Goal: Information Seeking & Learning: Find specific fact

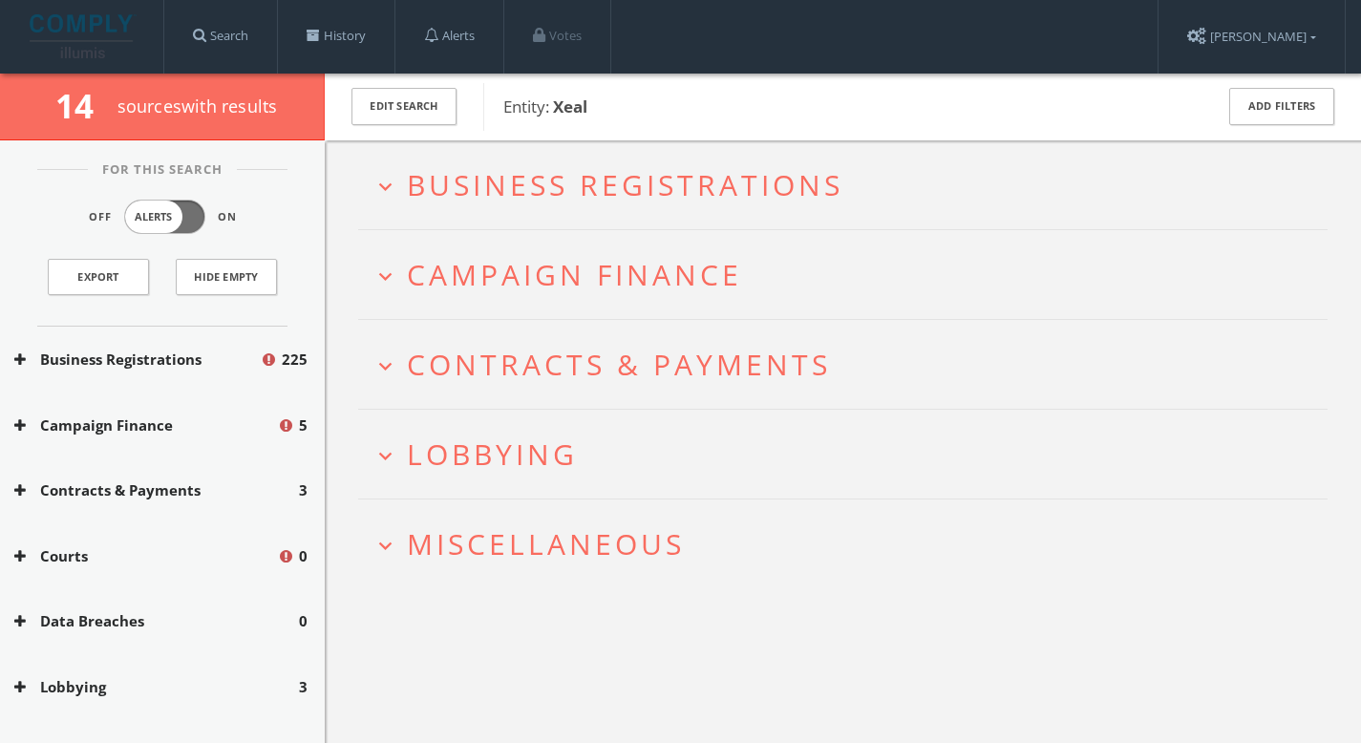
click at [602, 195] on span "Business Registrations" at bounding box center [625, 184] width 437 height 39
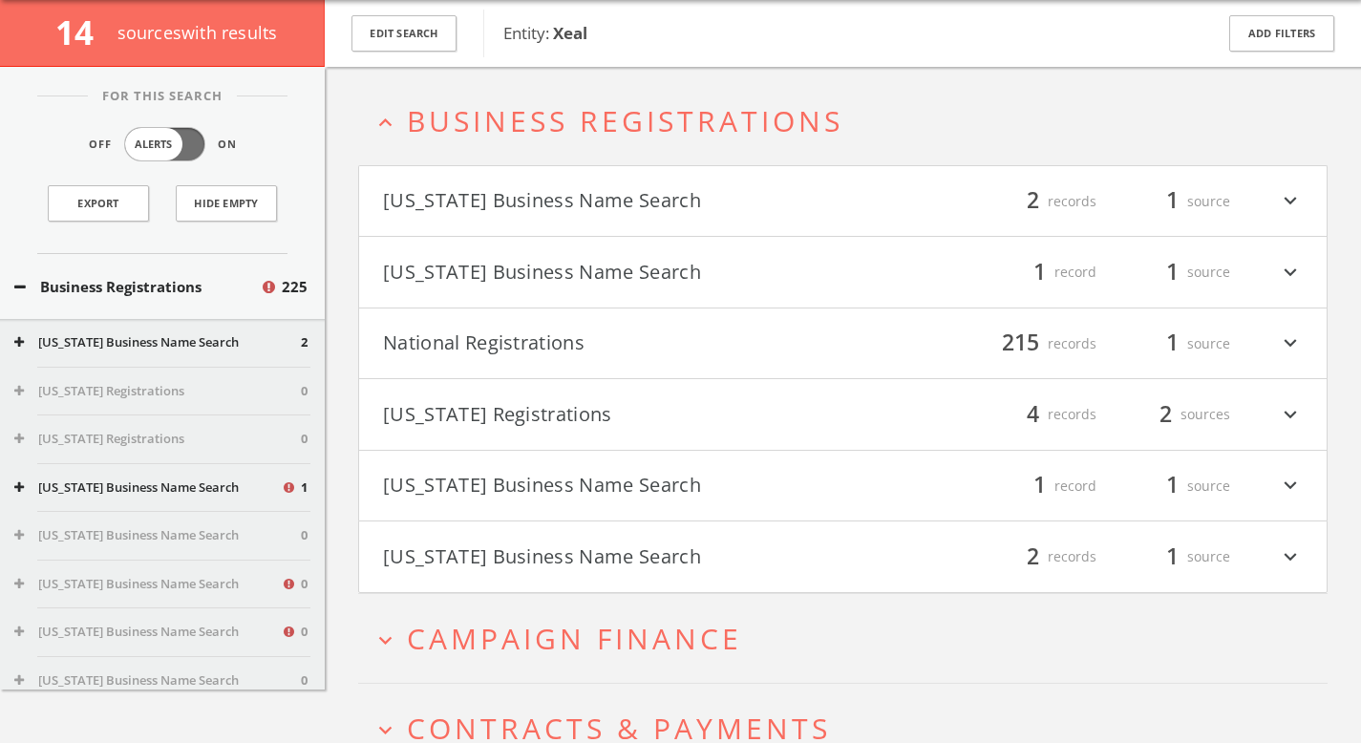
click at [599, 644] on span "Campaign Finance" at bounding box center [574, 638] width 335 height 39
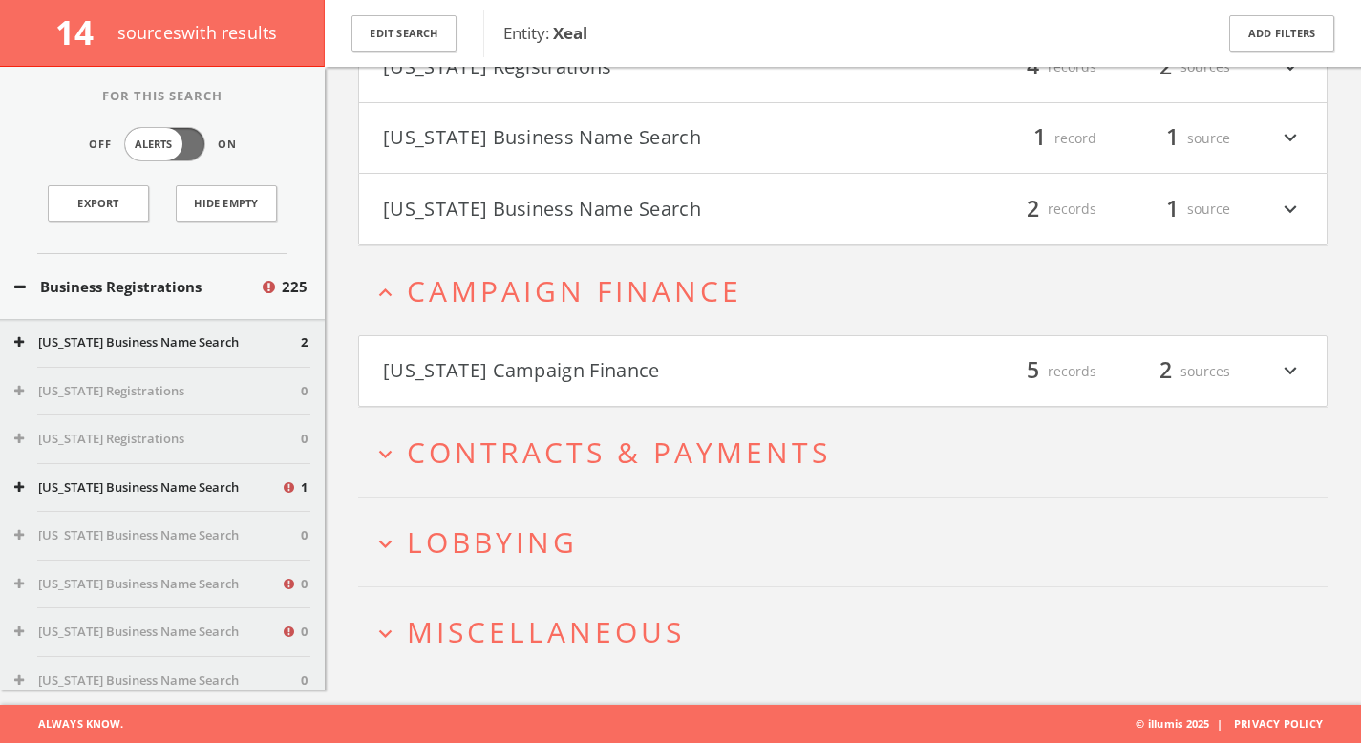
click at [578, 381] on button "[US_STATE] Campaign Finance" at bounding box center [613, 371] width 461 height 32
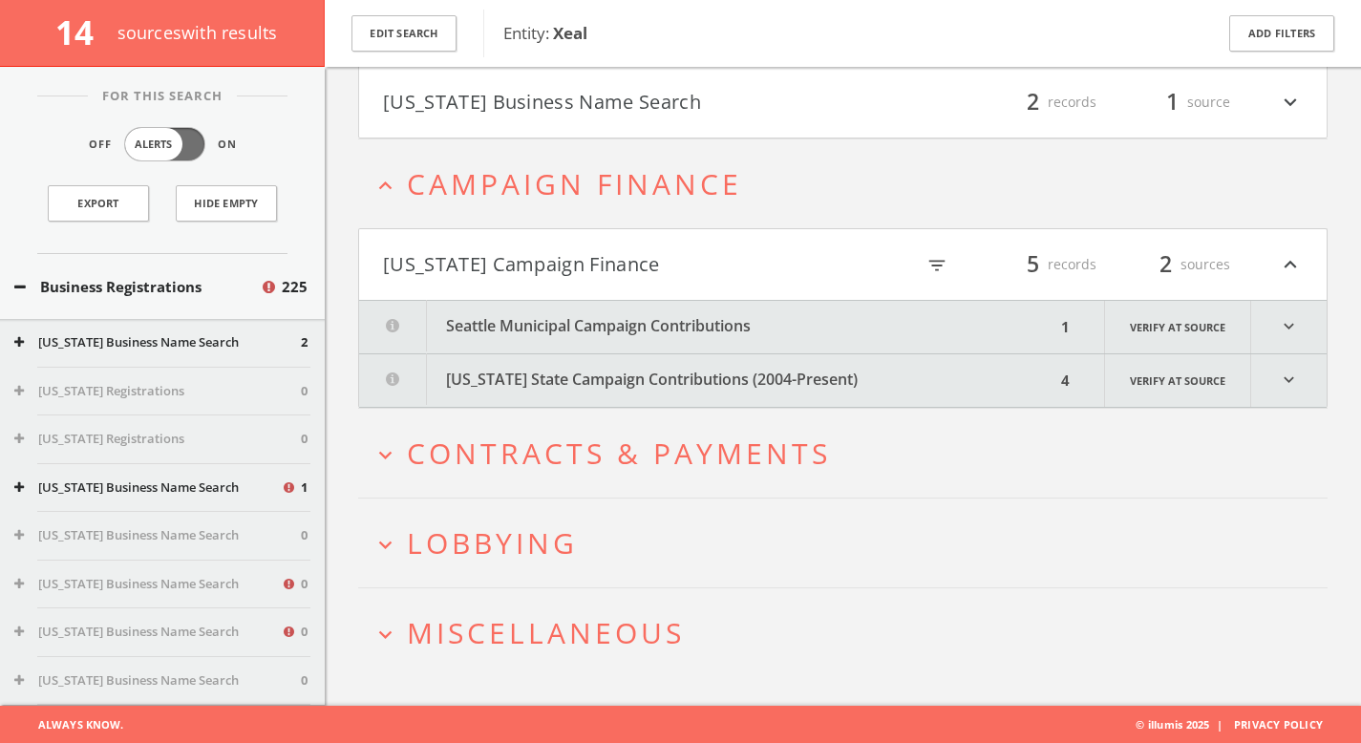
click at [578, 462] on span "Contracts & Payments" at bounding box center [619, 453] width 424 height 39
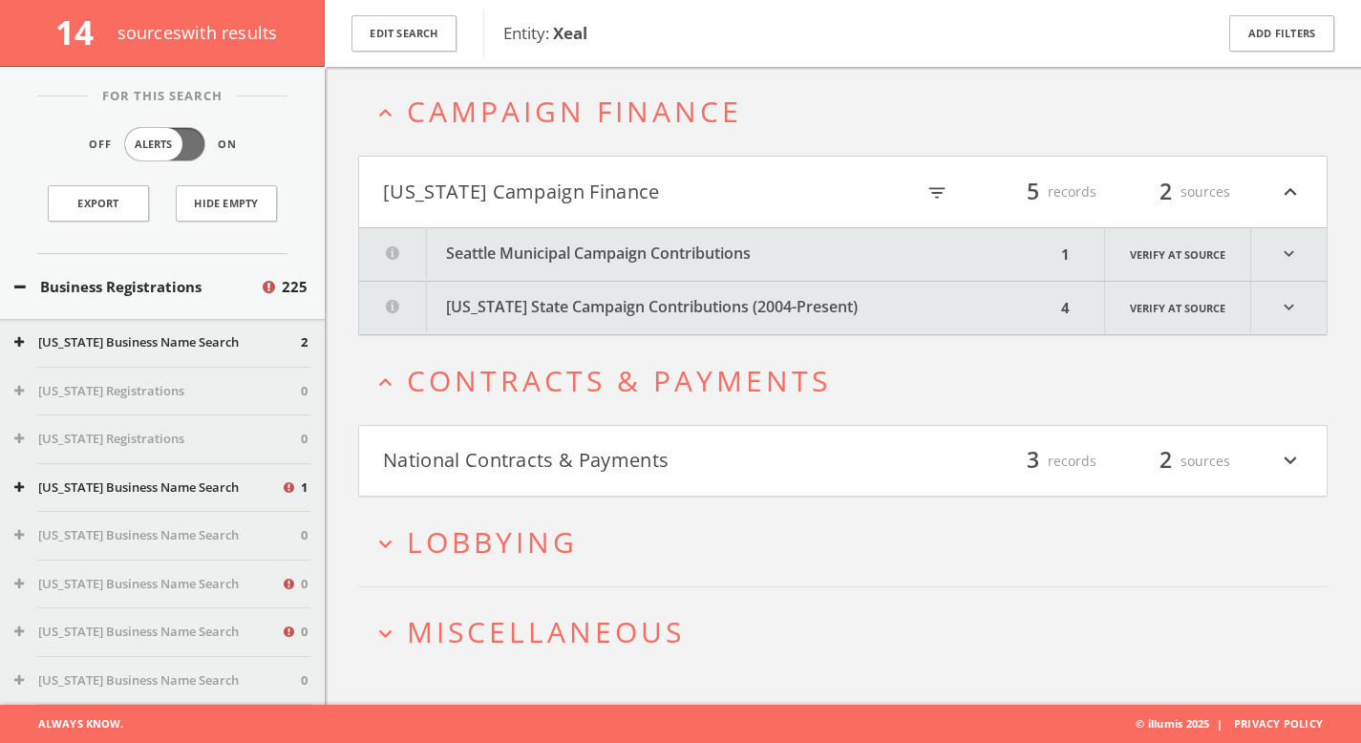
click at [578, 462] on button "National Contracts & Payments" at bounding box center [613, 461] width 461 height 32
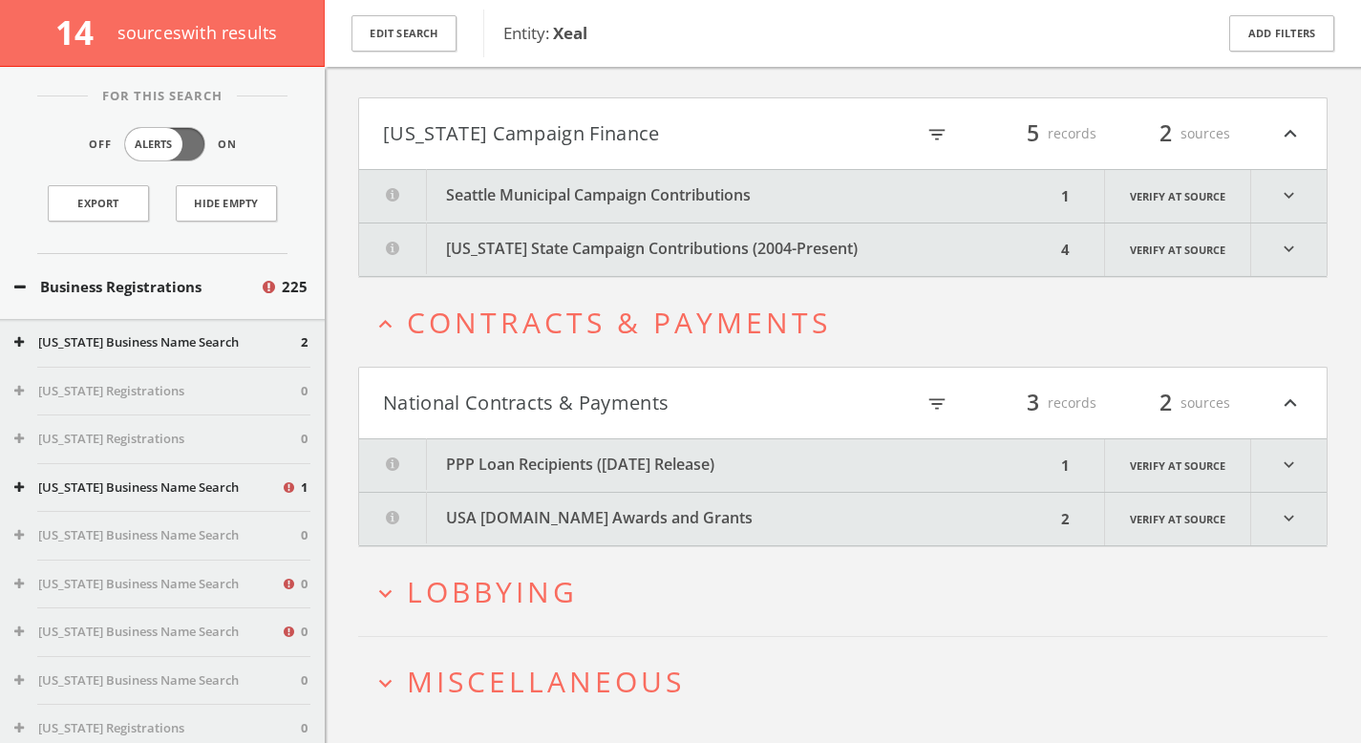
scroll to position [708, 0]
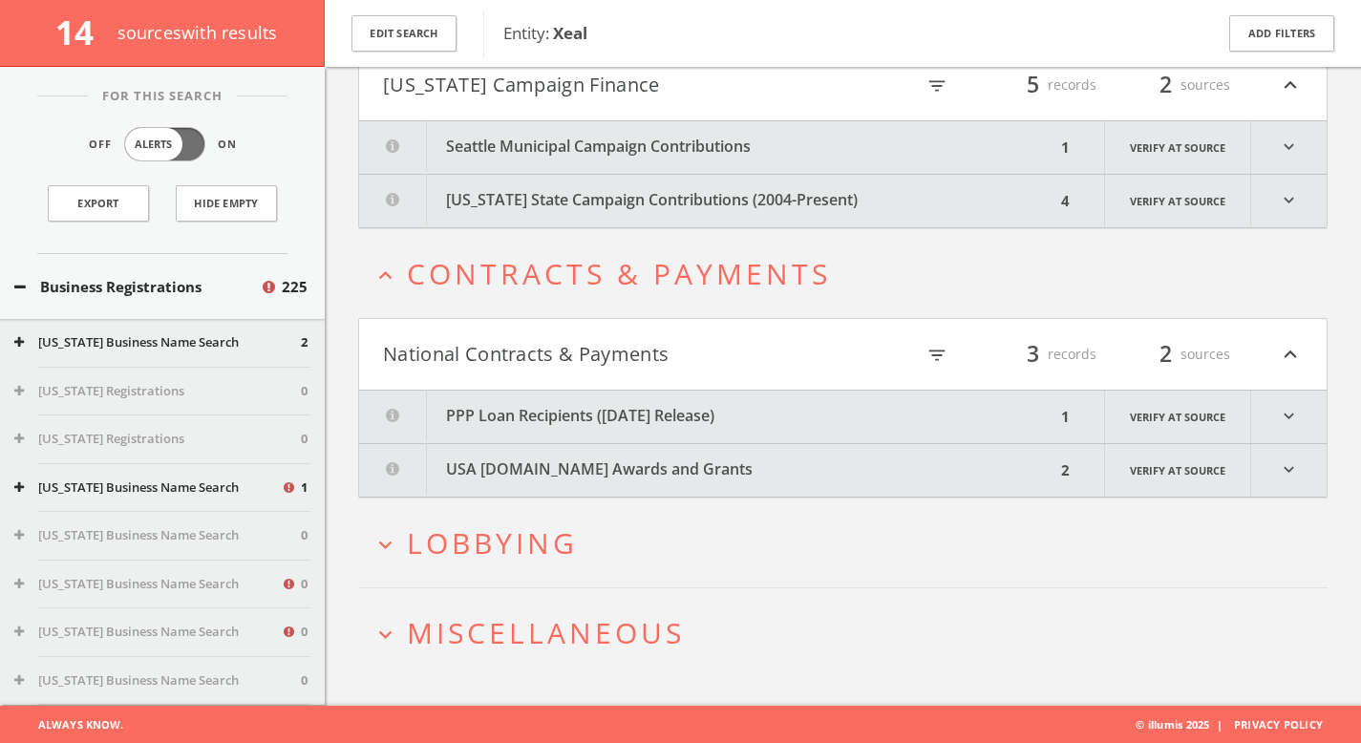
click at [574, 544] on span "Lobbying" at bounding box center [492, 543] width 171 height 39
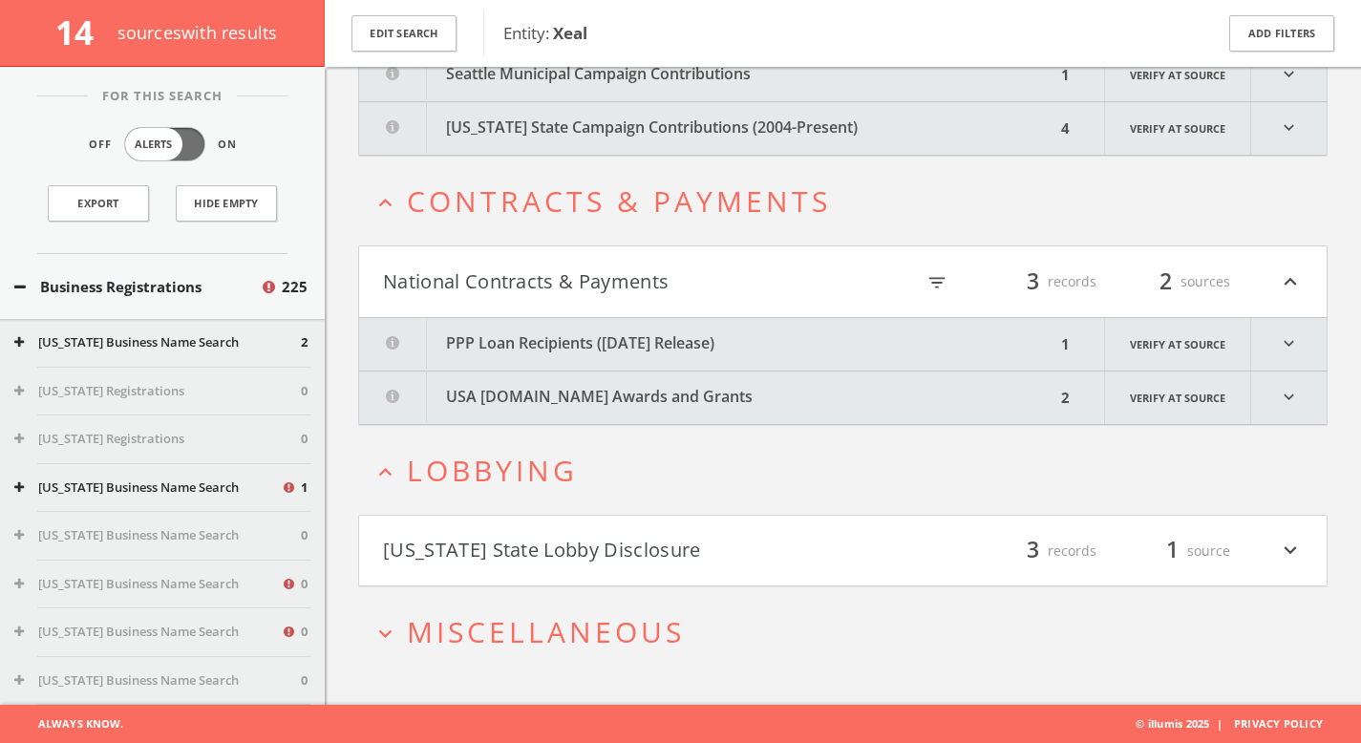
click at [575, 545] on button "[US_STATE] State Lobby Disclosure" at bounding box center [613, 551] width 461 height 32
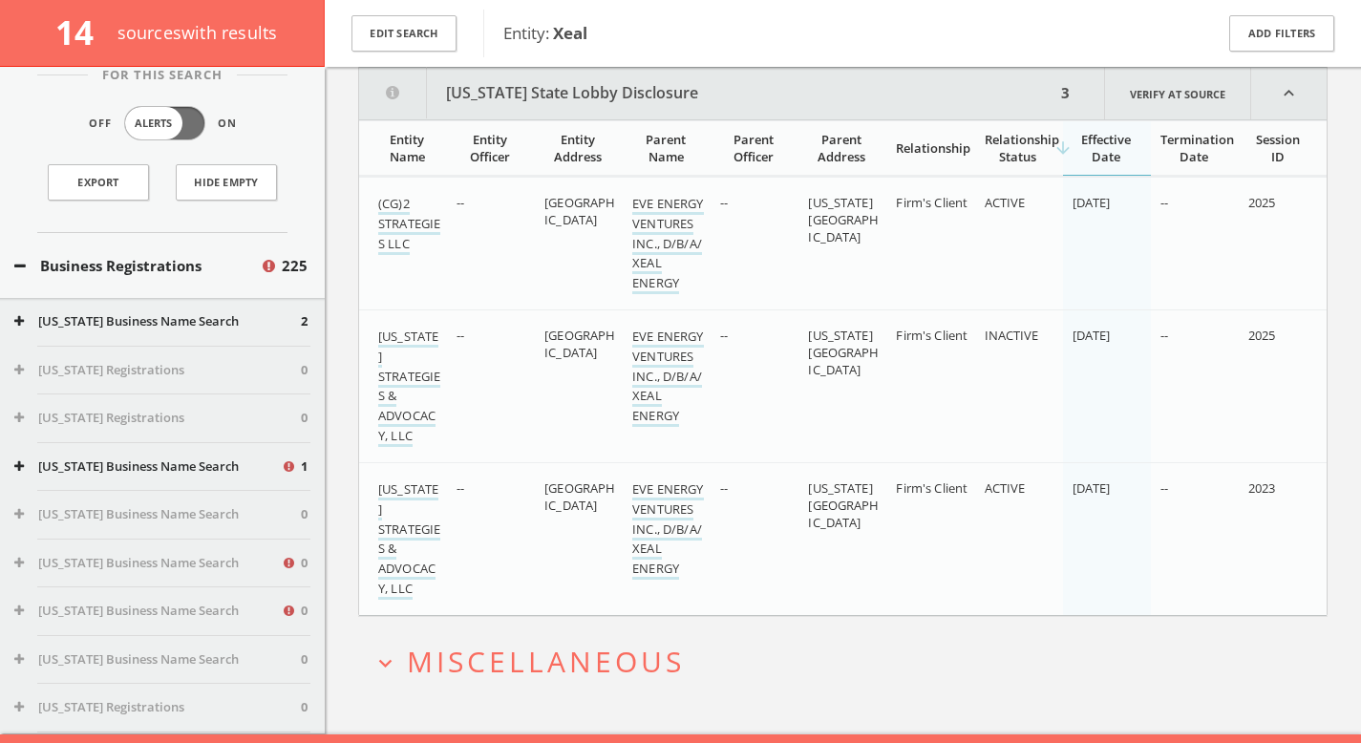
scroll to position [38, 0]
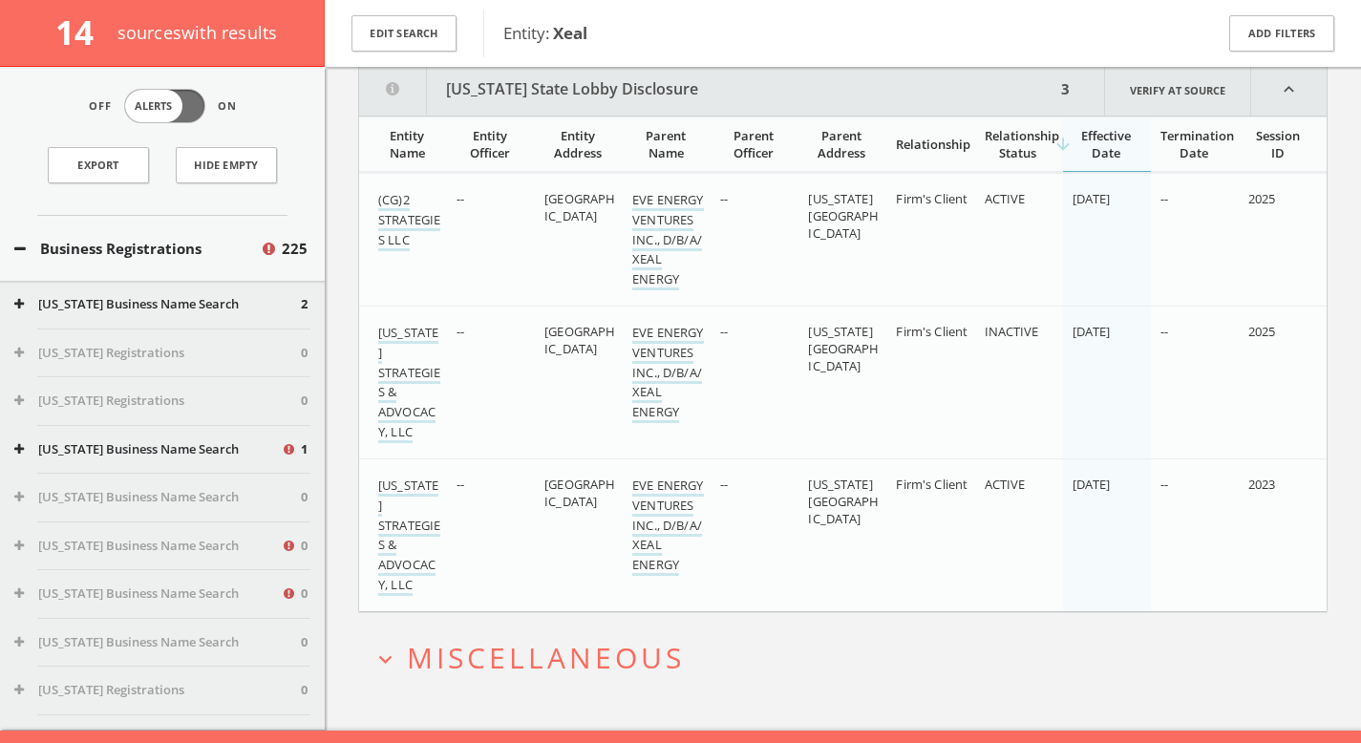
click at [548, 664] on span "Miscellaneous" at bounding box center [546, 657] width 278 height 39
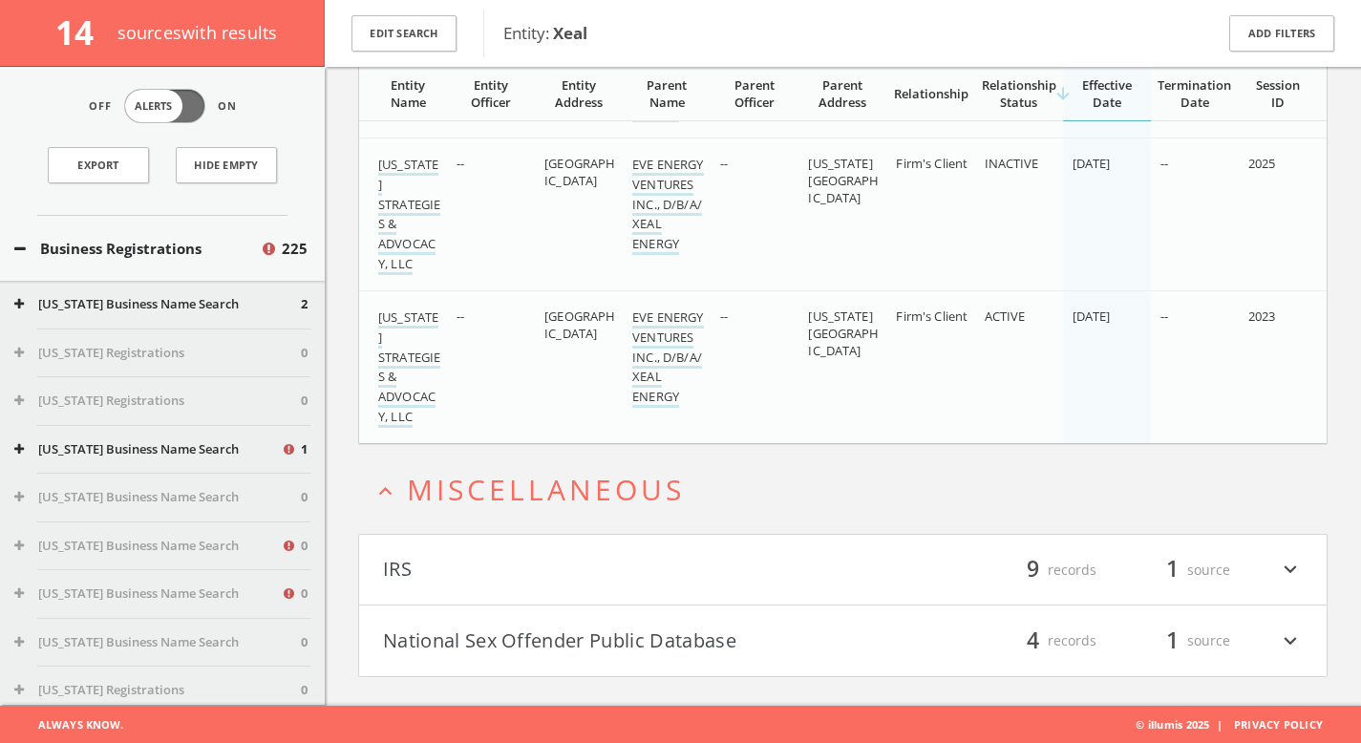
click at [634, 650] on button "National Sex Offender Public Database" at bounding box center [613, 641] width 461 height 32
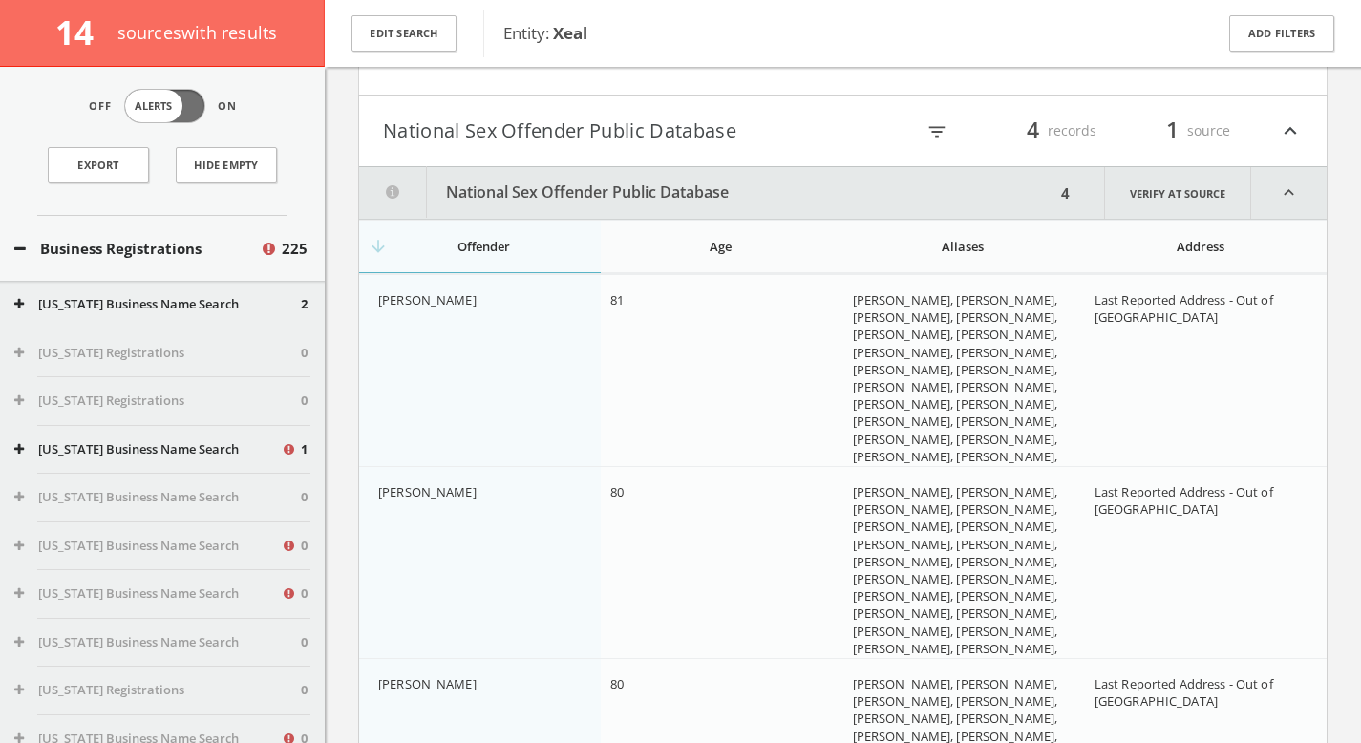
scroll to position [2007, 0]
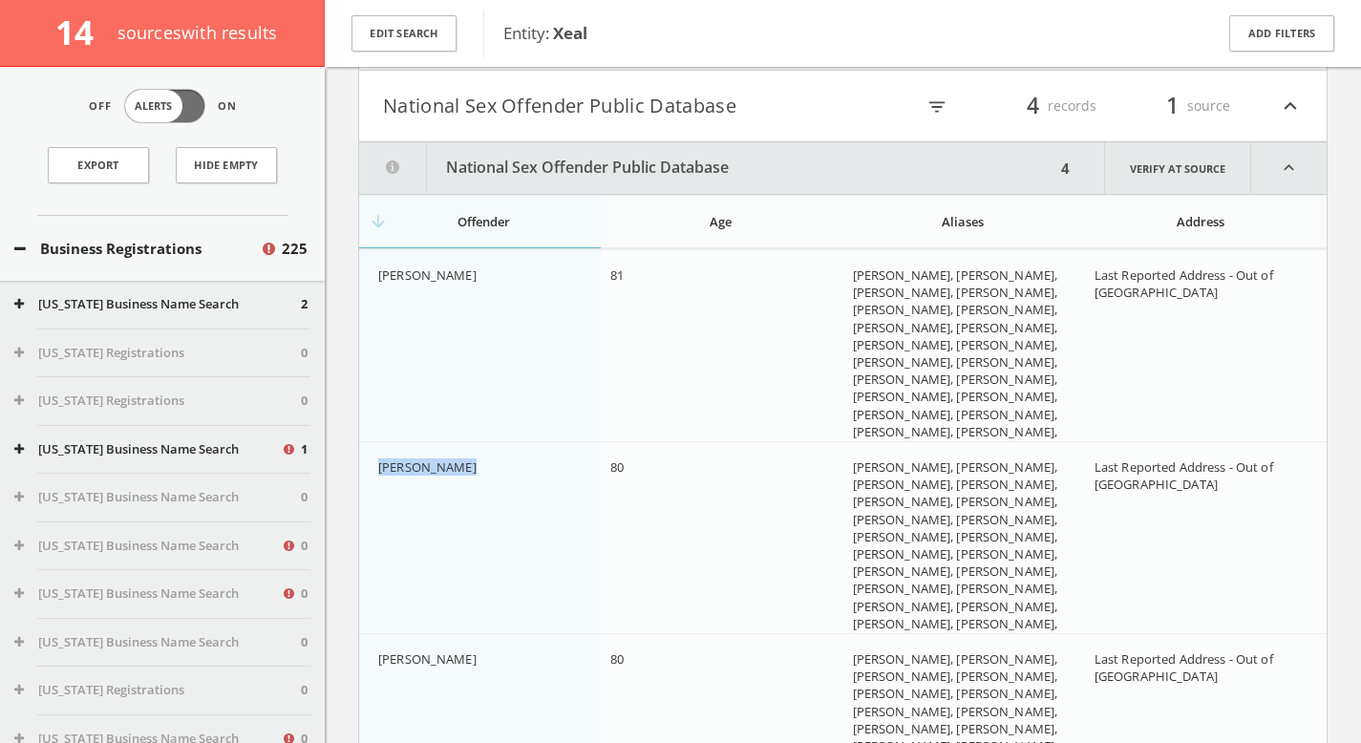
drag, startPoint x: 371, startPoint y: 461, endPoint x: 541, endPoint y: 472, distance: 170.4
click at [541, 472] on td "[PERSON_NAME]" at bounding box center [480, 572] width 242 height 262
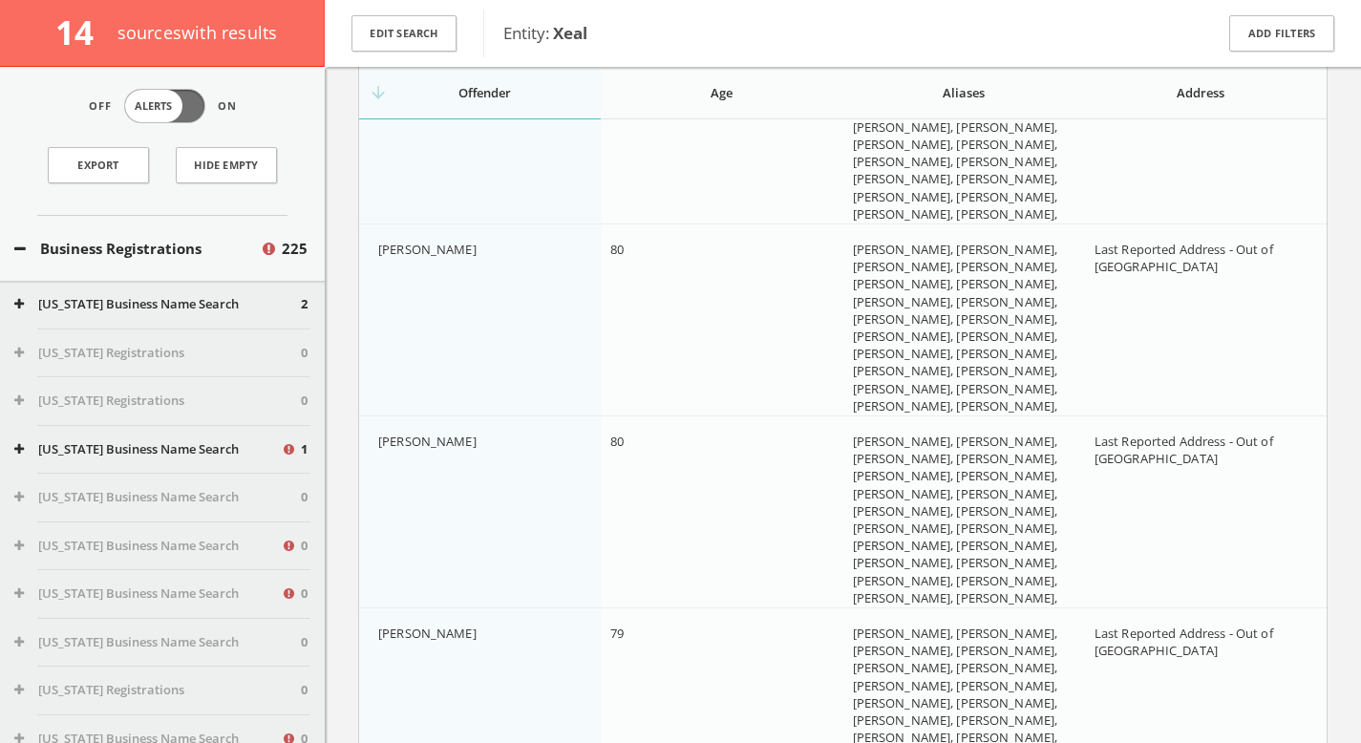
click at [434, 618] on td "[PERSON_NAME]" at bounding box center [480, 739] width 242 height 262
click at [440, 633] on span "[PERSON_NAME]" at bounding box center [427, 633] width 98 height 17
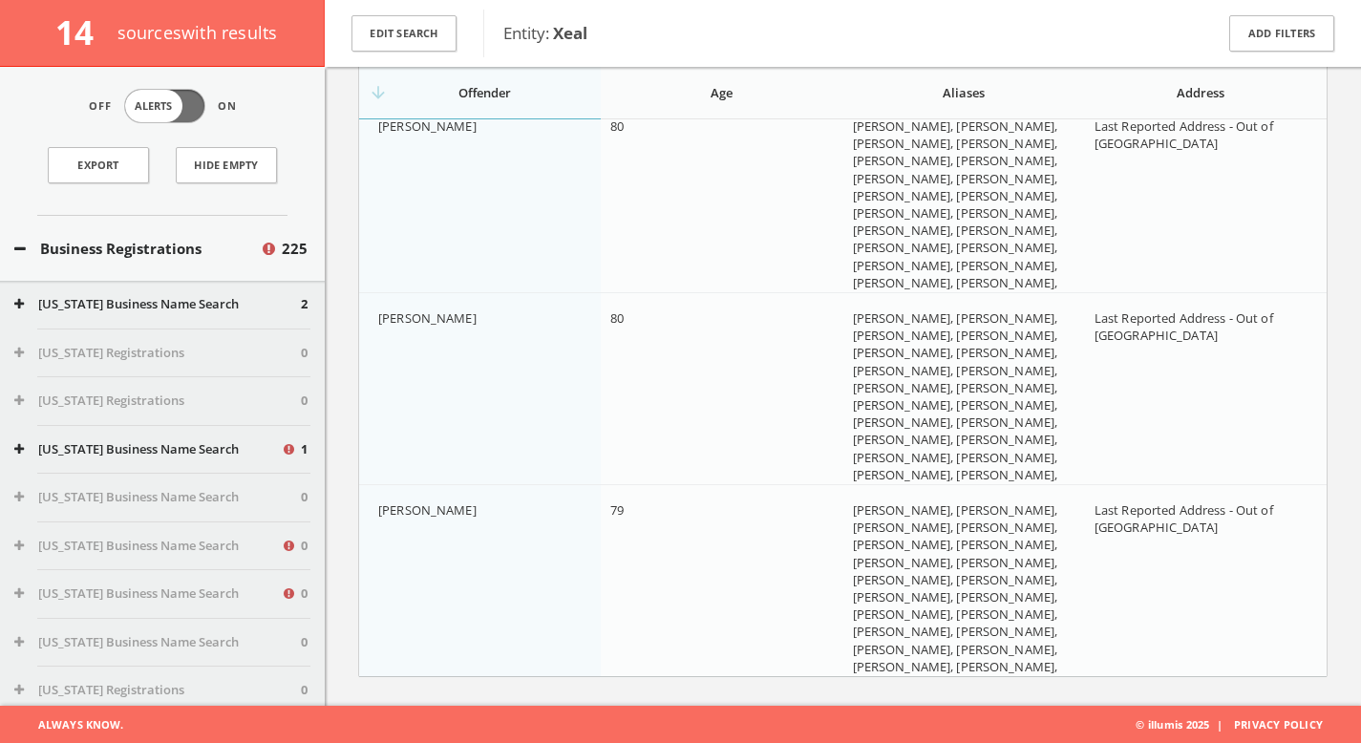
scroll to position [1809, 0]
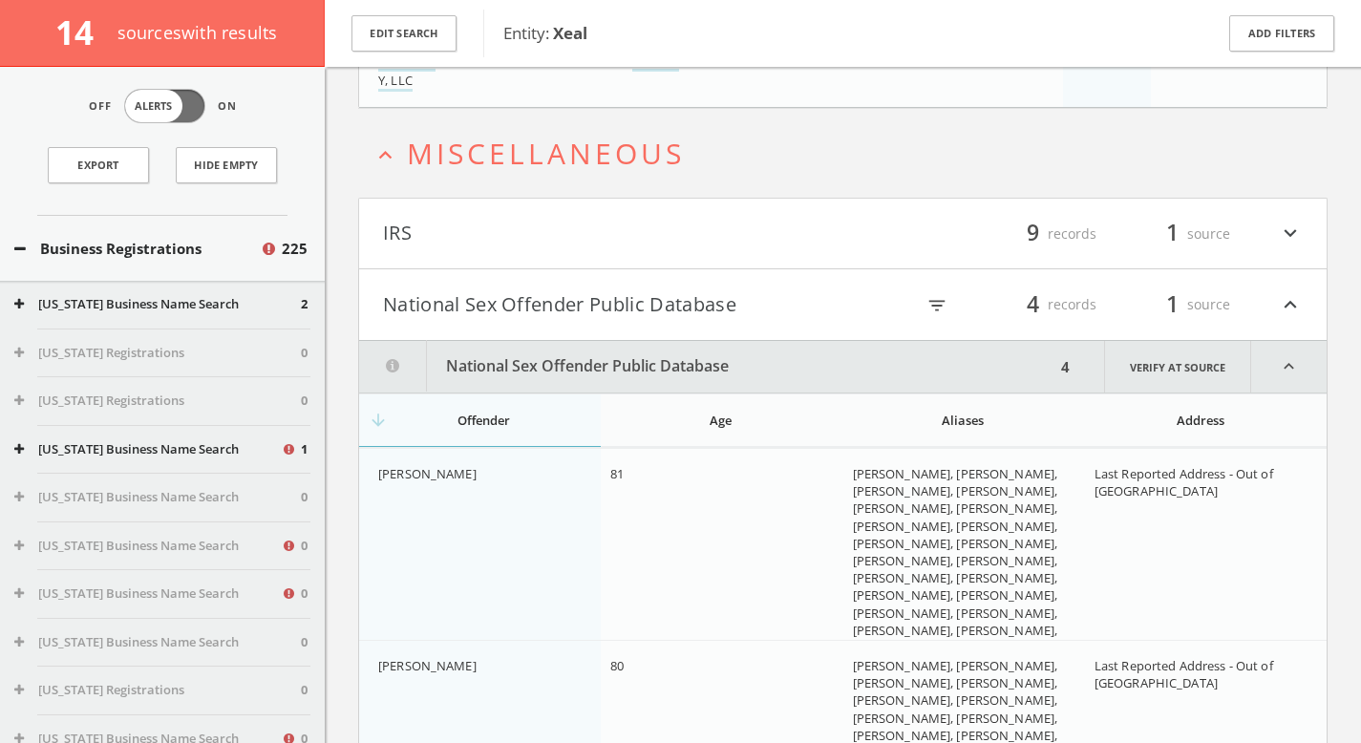
click at [618, 474] on span "81" at bounding box center [617, 473] width 13 height 17
click at [888, 481] on span "[PERSON_NAME], [PERSON_NAME], [PERSON_NAME], [PERSON_NAME], [PERSON_NAME], [PER…" at bounding box center [955, 578] width 205 height 226
click at [960, 675] on link "Show More" at bounding box center [993, 685] width 66 height 20
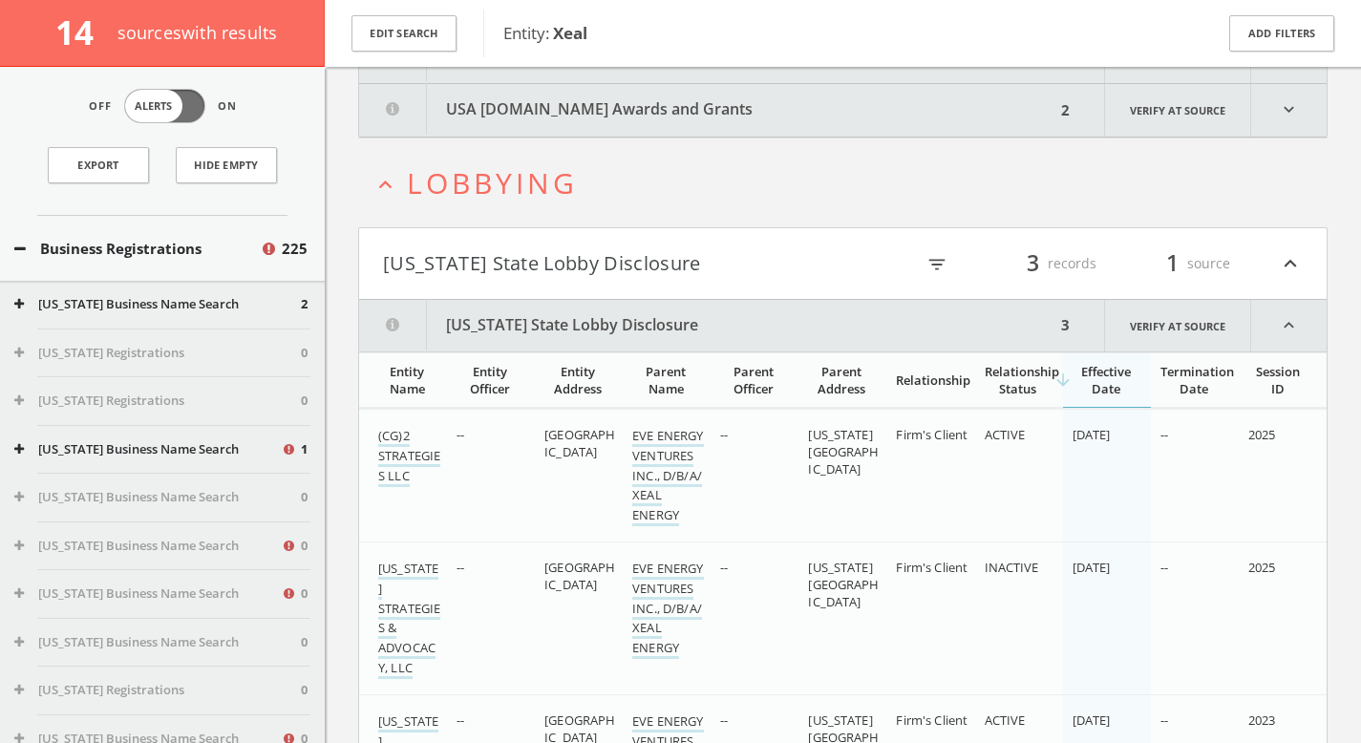
scroll to position [802, 0]
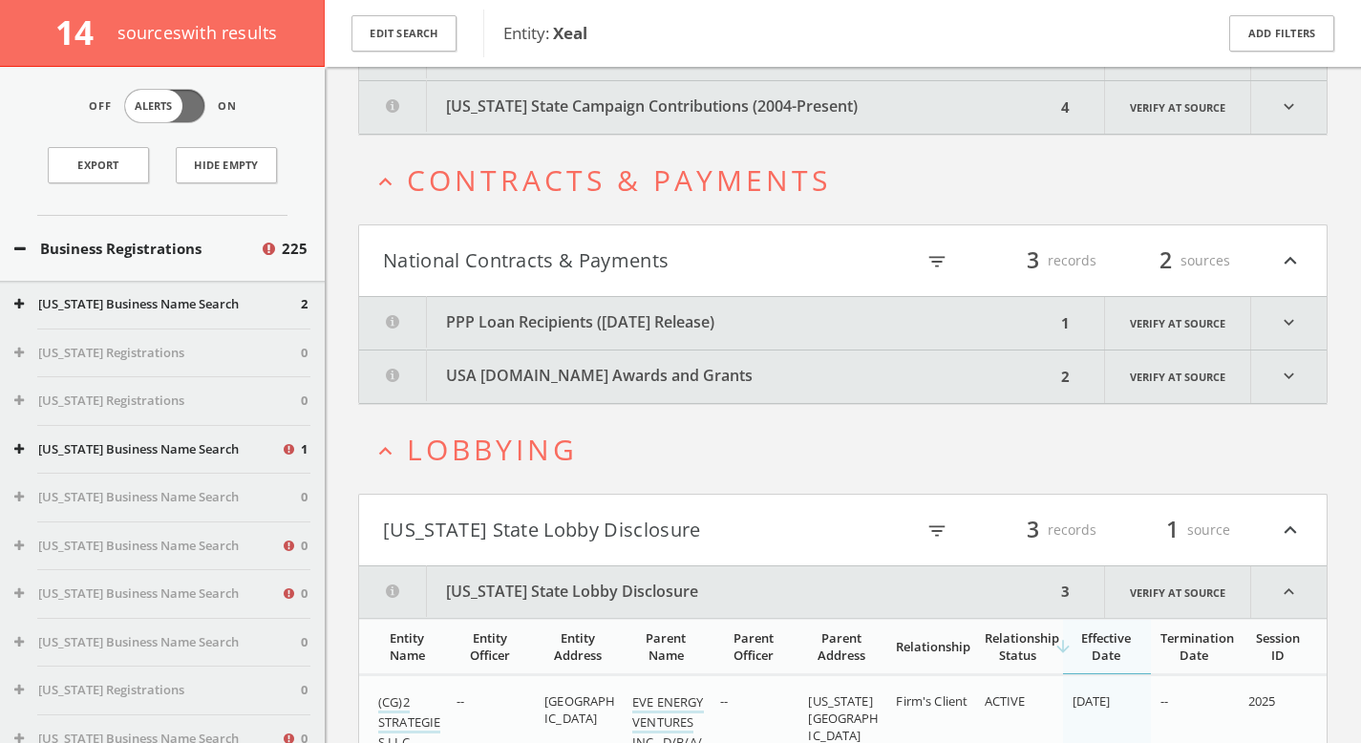
click at [715, 323] on button "PPP Loan Recipients ([DATE] Release)" at bounding box center [707, 323] width 697 height 53
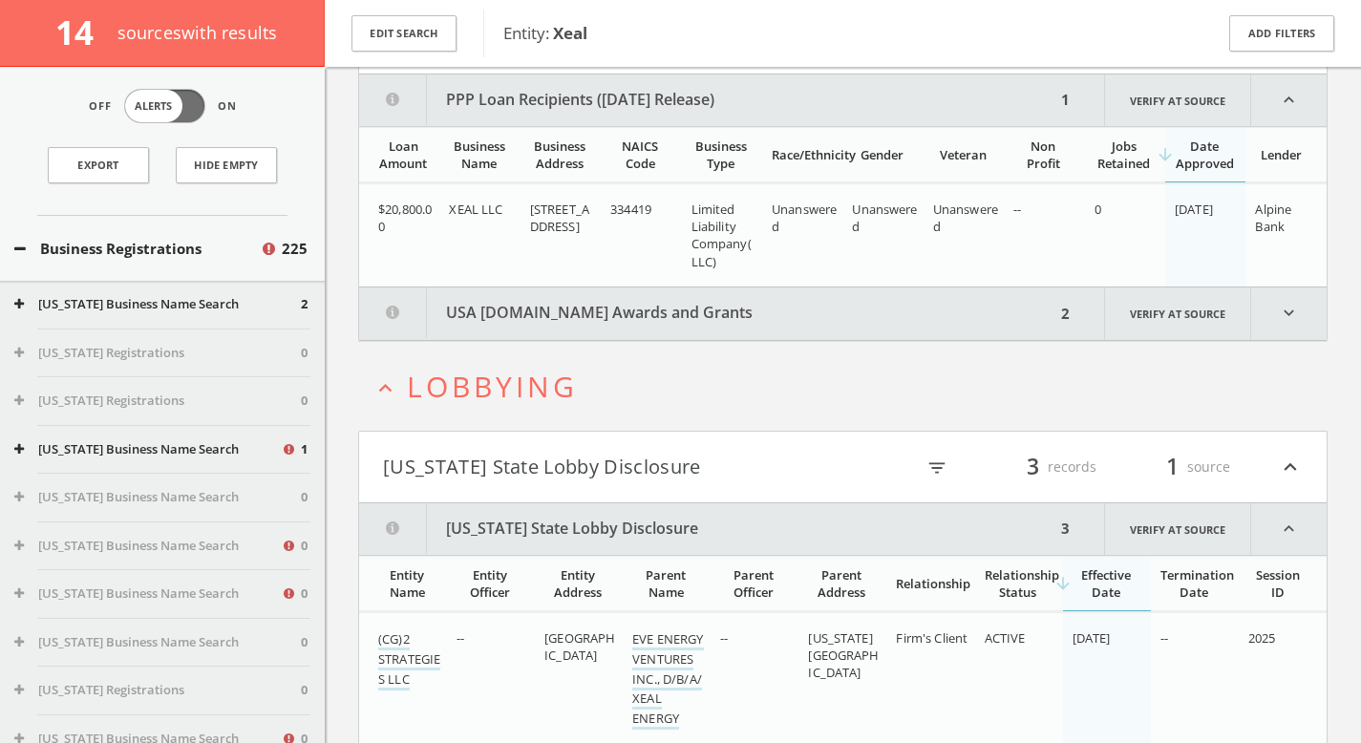
scroll to position [1030, 0]
